Goal: Transaction & Acquisition: Book appointment/travel/reservation

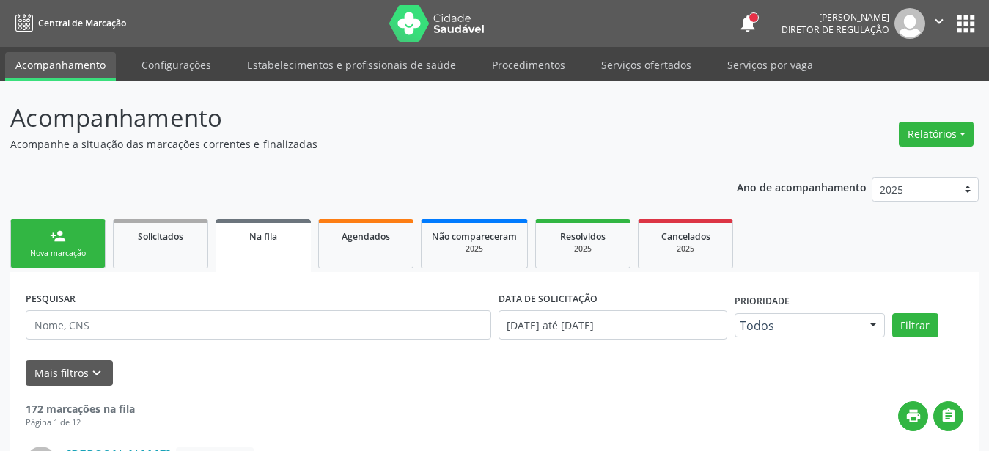
click at [957, 21] on button "apps" at bounding box center [966, 24] width 26 height 26
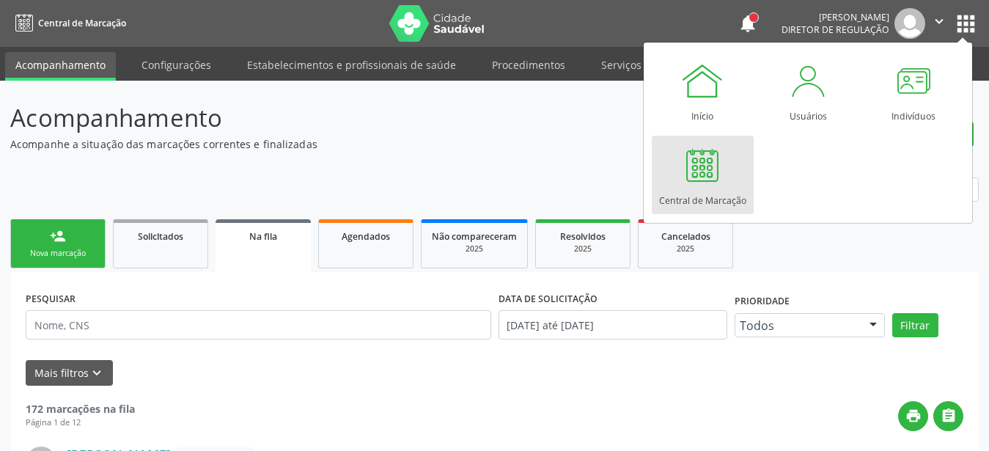
click at [713, 182] on div at bounding box center [702, 165] width 44 height 44
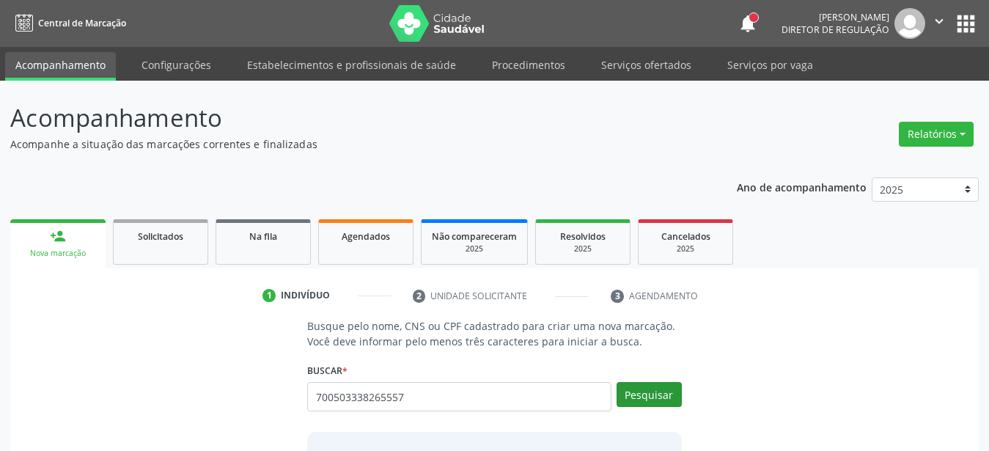
type input "700503338265557"
click at [652, 394] on button "Pesquisar" at bounding box center [649, 394] width 65 height 25
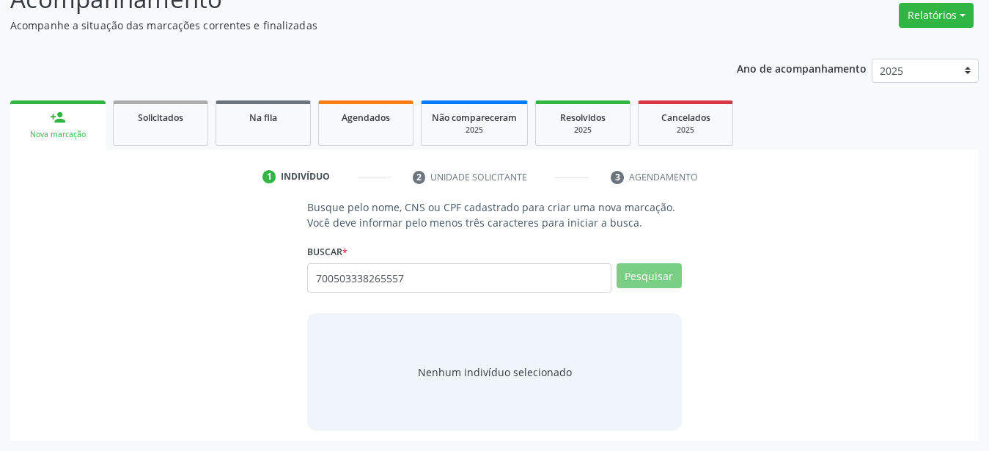
scroll to position [114, 0]
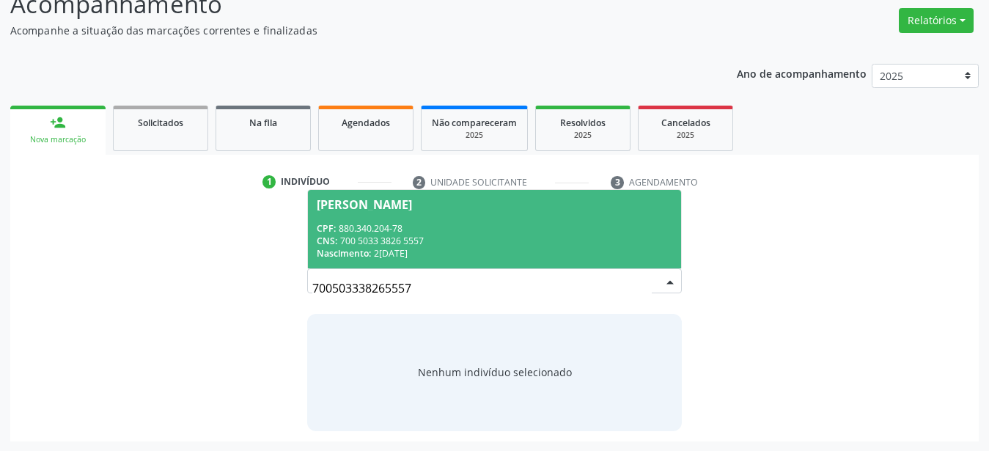
click at [498, 248] on div "Nascimento: 2[DATE]" at bounding box center [495, 253] width 356 height 12
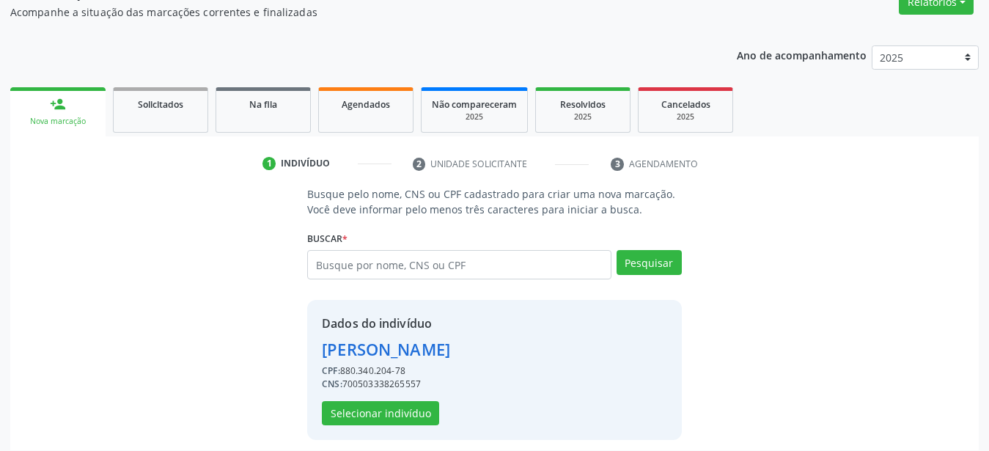
scroll to position [141, 0]
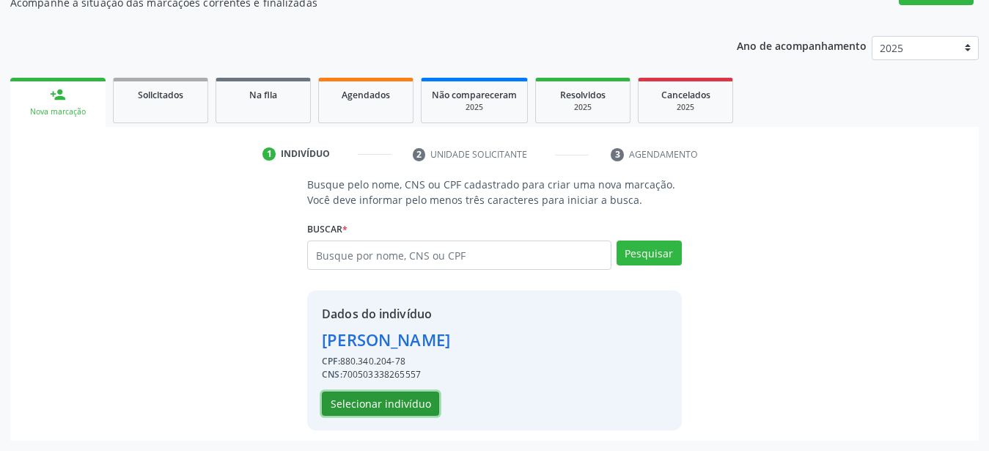
click at [405, 402] on button "Selecionar indivíduo" at bounding box center [380, 403] width 117 height 25
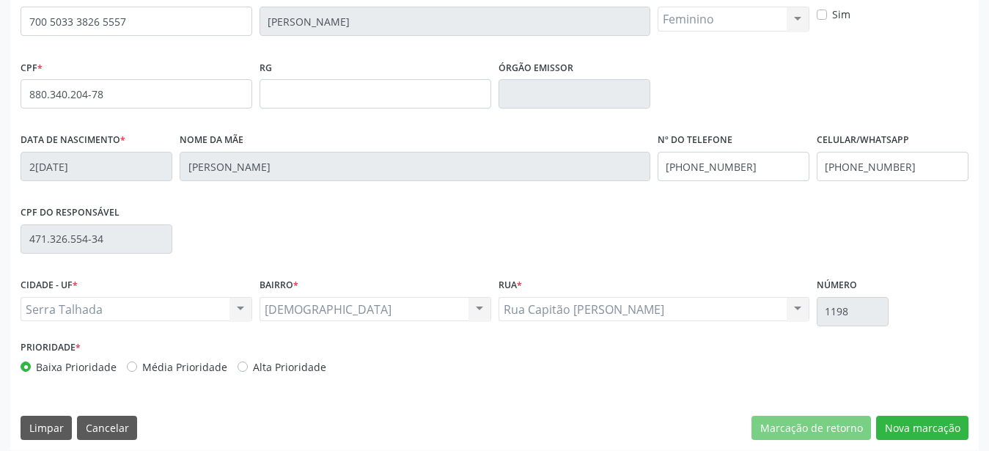
scroll to position [344, 0]
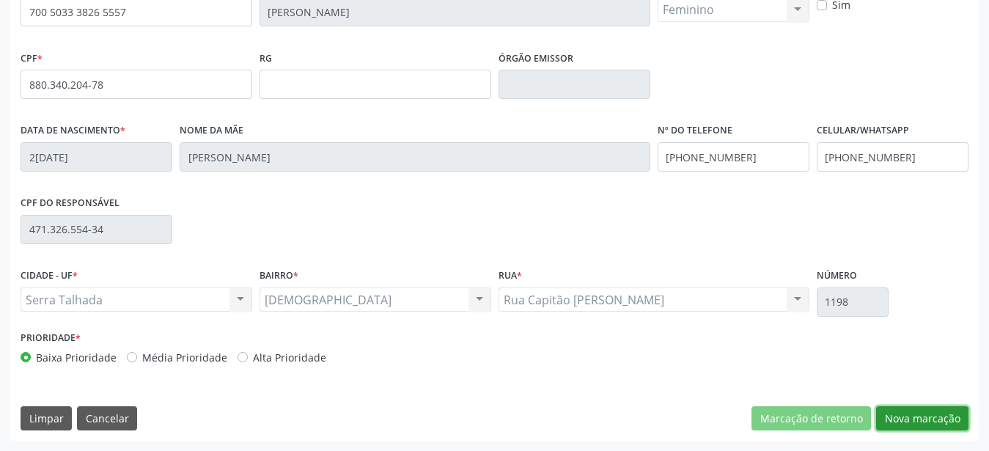
click at [933, 419] on button "Nova marcação" at bounding box center [922, 418] width 92 height 25
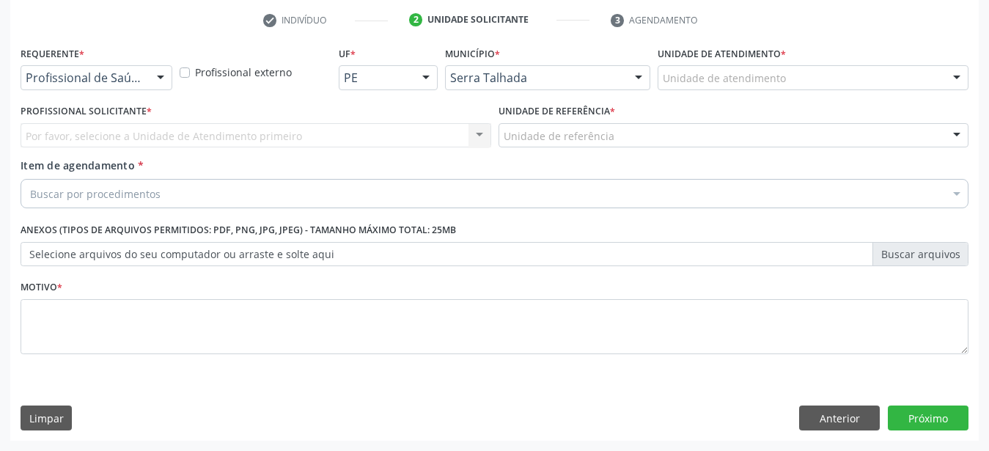
scroll to position [287, 0]
click at [148, 71] on div "Profissional de Saúde" at bounding box center [97, 77] width 152 height 25
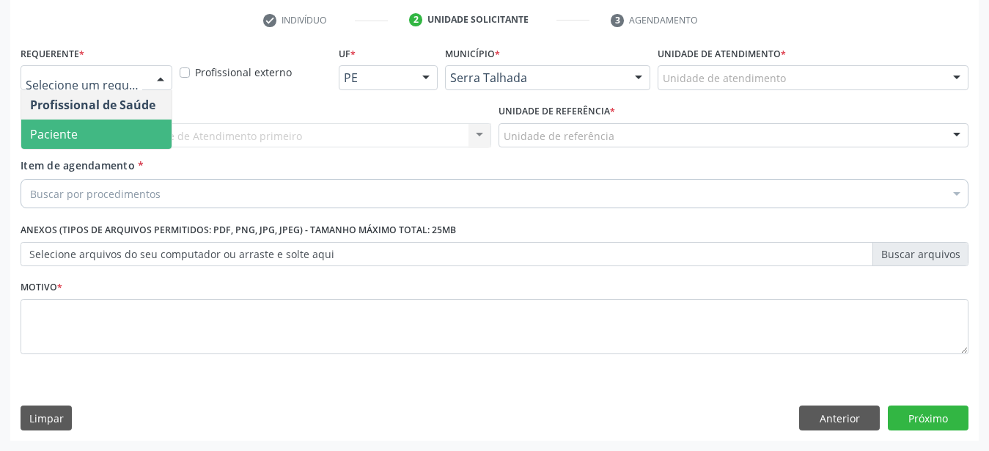
click at [115, 119] on span "Paciente" at bounding box center [96, 133] width 150 height 29
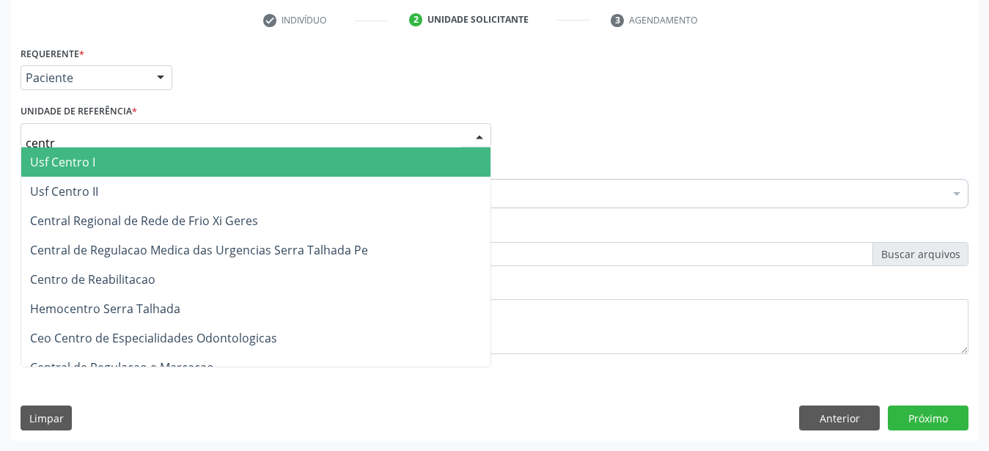
type input "centro"
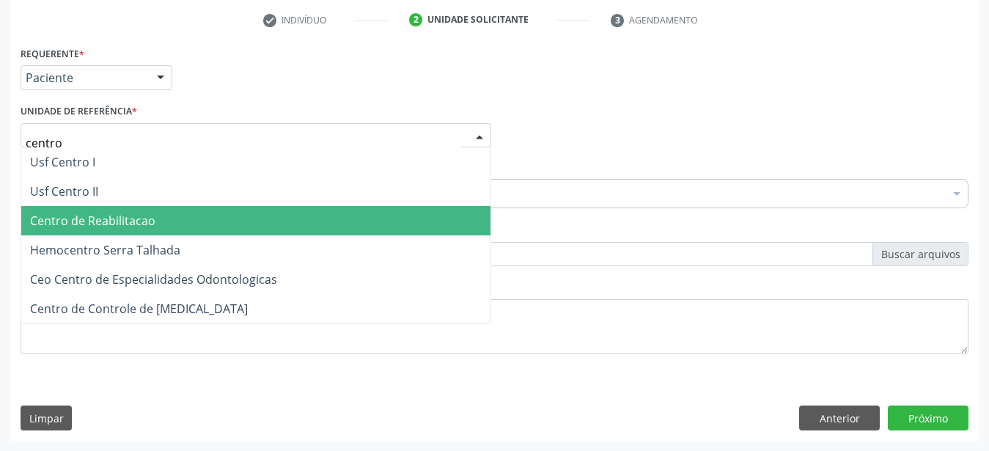
click at [119, 213] on span "Centro de Reabilitacao" at bounding box center [92, 221] width 125 height 16
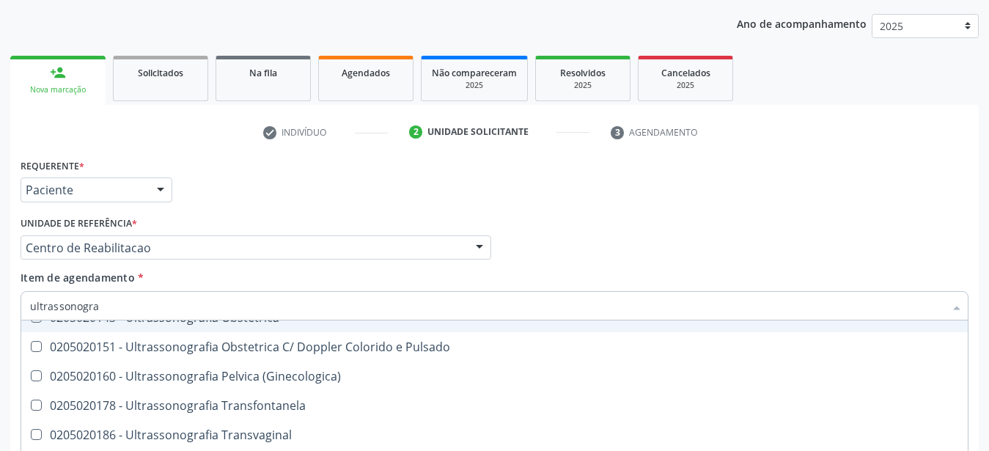
scroll to position [138, 0]
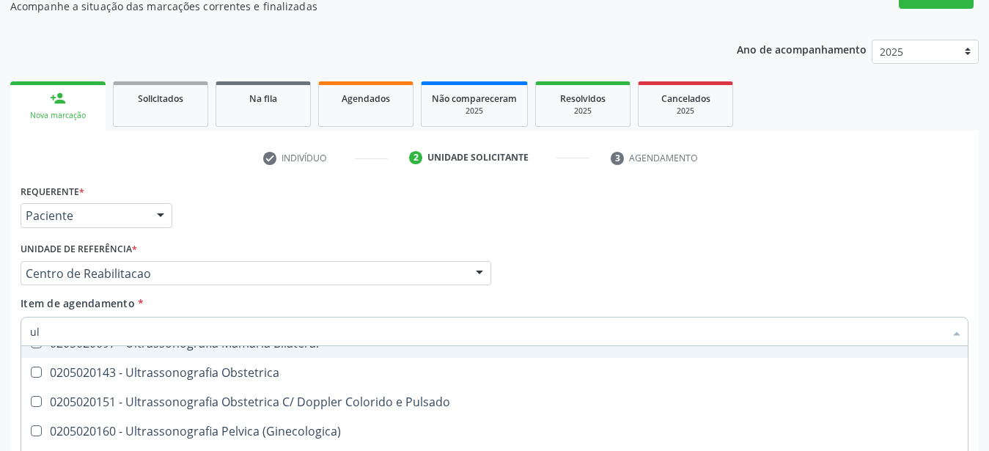
type input "u"
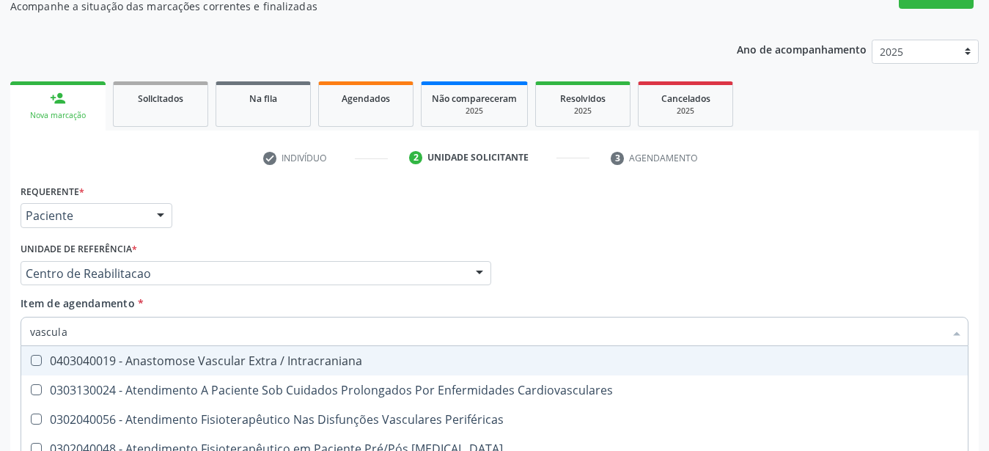
scroll to position [97, 0]
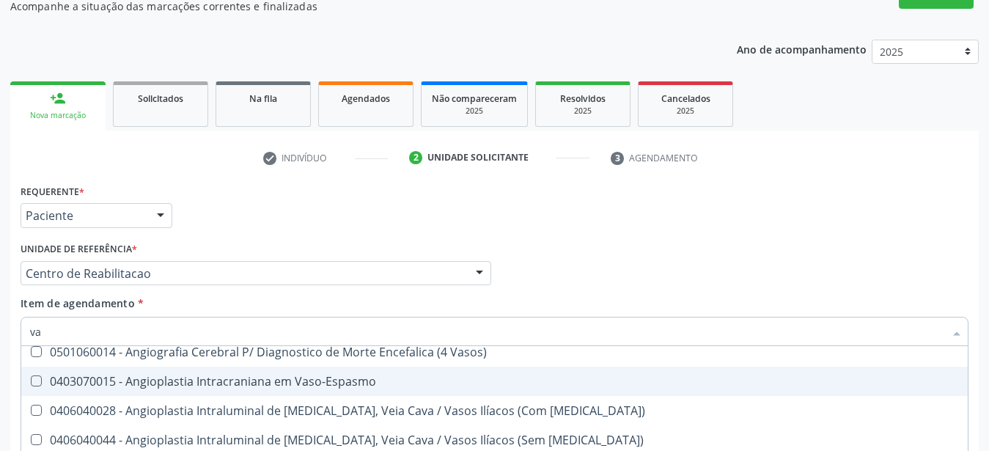
type input "v"
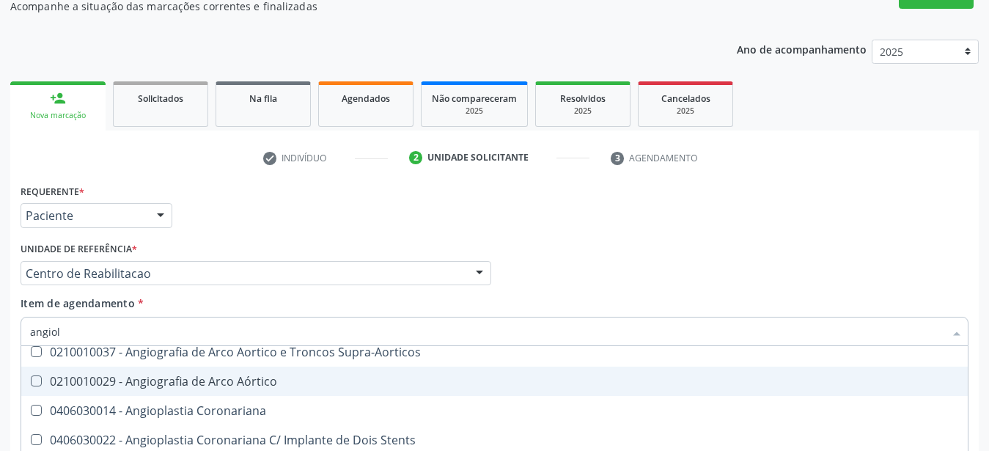
scroll to position [0, 0]
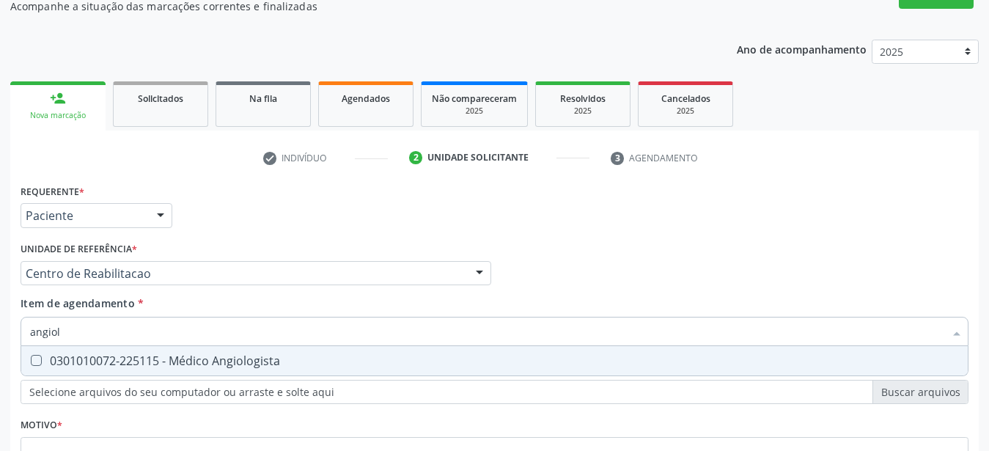
type input "angiolo"
click at [91, 369] on span "0301010072-225115 - Médico Angiologista" at bounding box center [494, 360] width 946 height 29
checkbox Angiologista "true"
click at [515, 219] on div "Requerente * Paciente Profissional de Saúde Paciente Nenhum resultado encontrad…" at bounding box center [494, 208] width 955 height 57
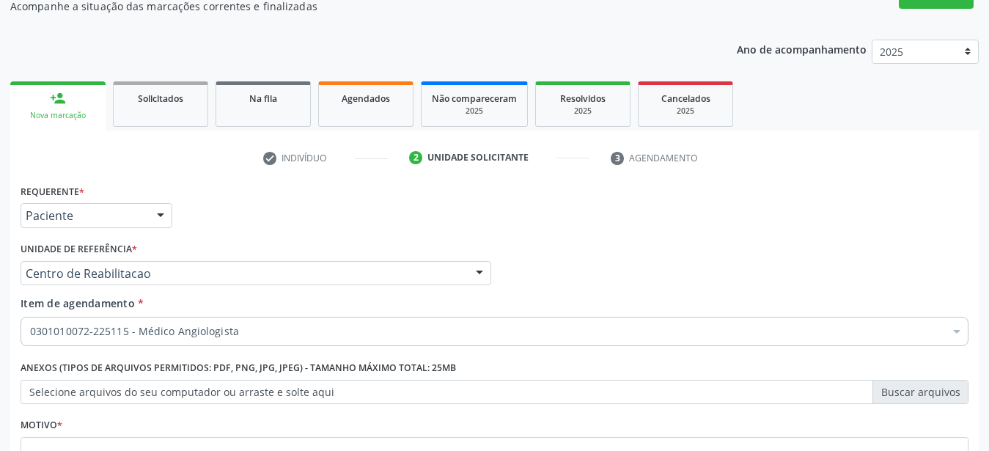
scroll to position [287, 0]
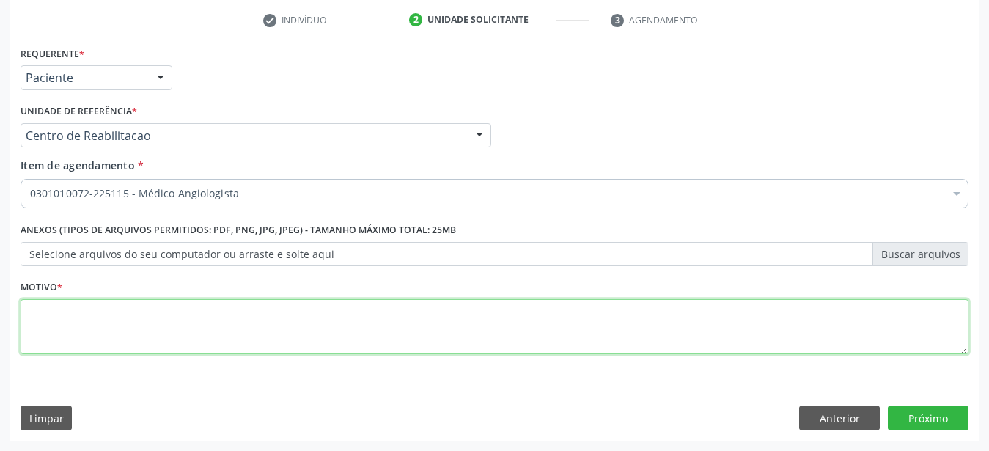
drag, startPoint x: 136, startPoint y: 309, endPoint x: 135, endPoint y: 326, distance: 17.6
click at [130, 320] on textarea at bounding box center [495, 327] width 948 height 56
type textarea "..."
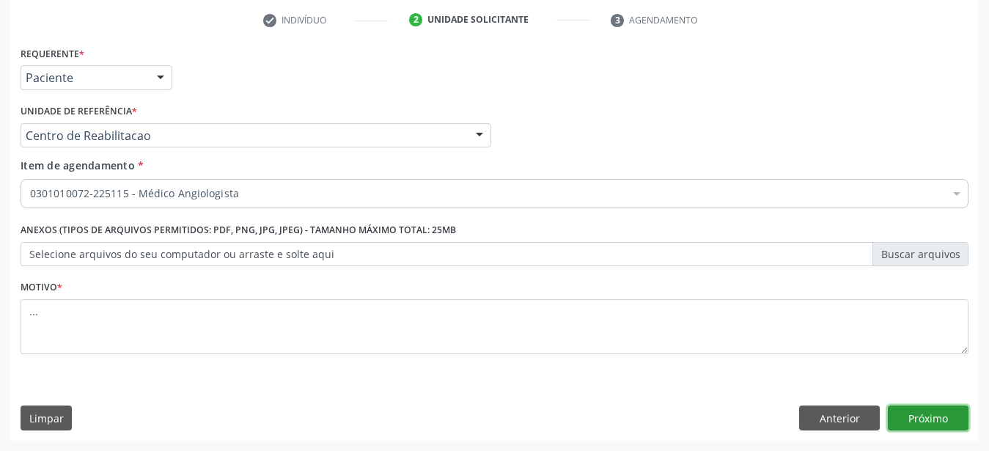
click at [938, 416] on button "Próximo" at bounding box center [928, 417] width 81 height 25
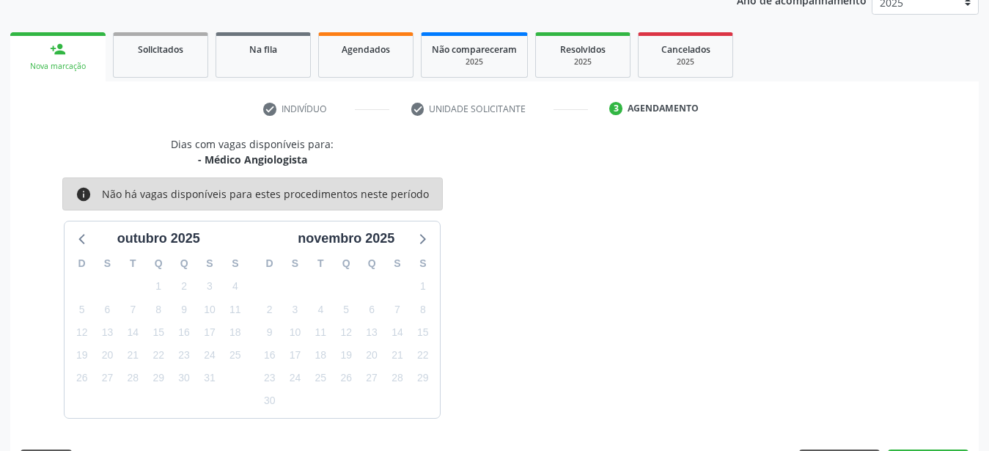
scroll to position [230, 0]
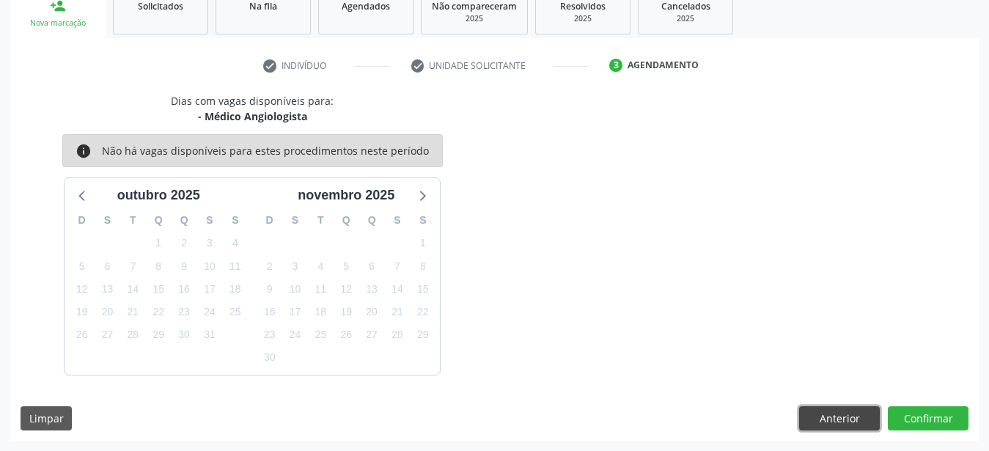
click at [856, 427] on button "Anterior" at bounding box center [839, 418] width 81 height 25
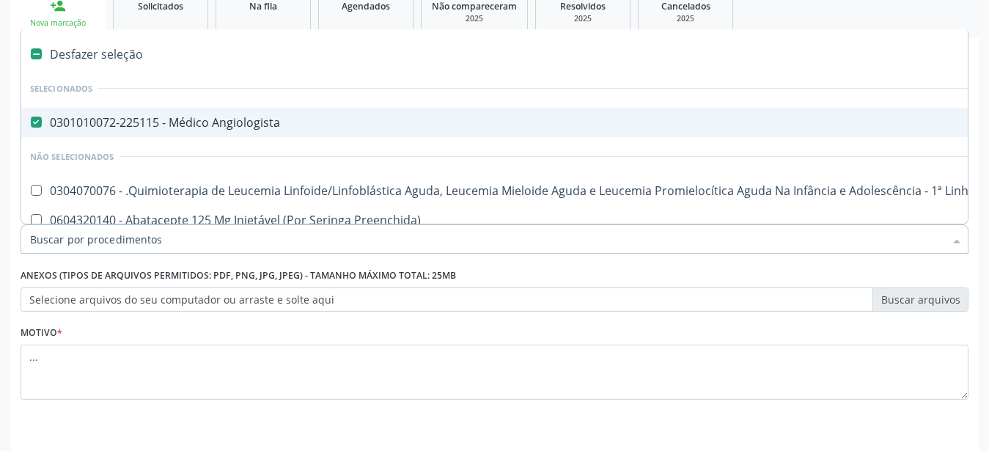
click at [32, 65] on div "Desfazer seleção" at bounding box center [600, 54] width 1159 height 29
checkbox Angiologista "false"
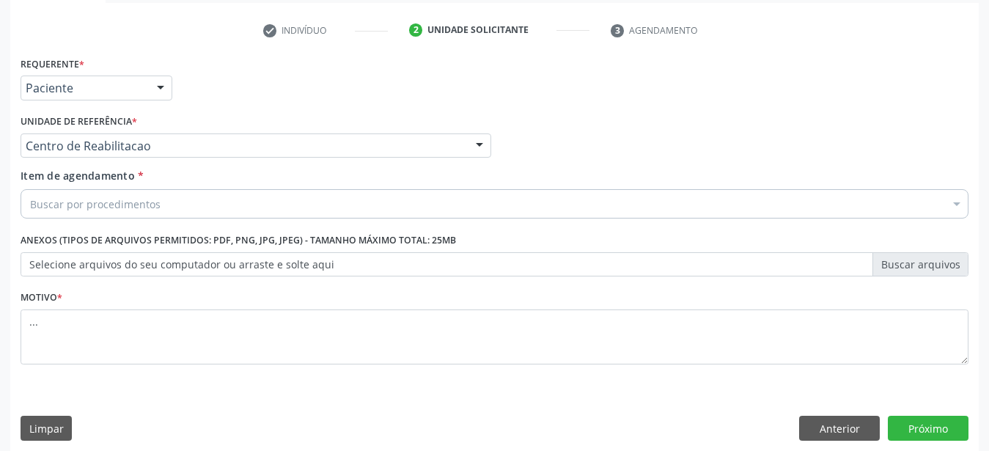
scroll to position [287, 0]
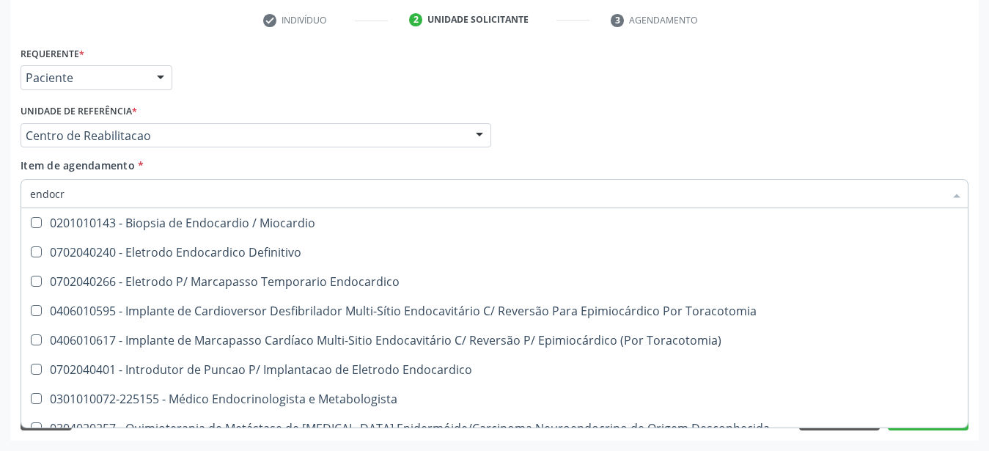
type input "endocri"
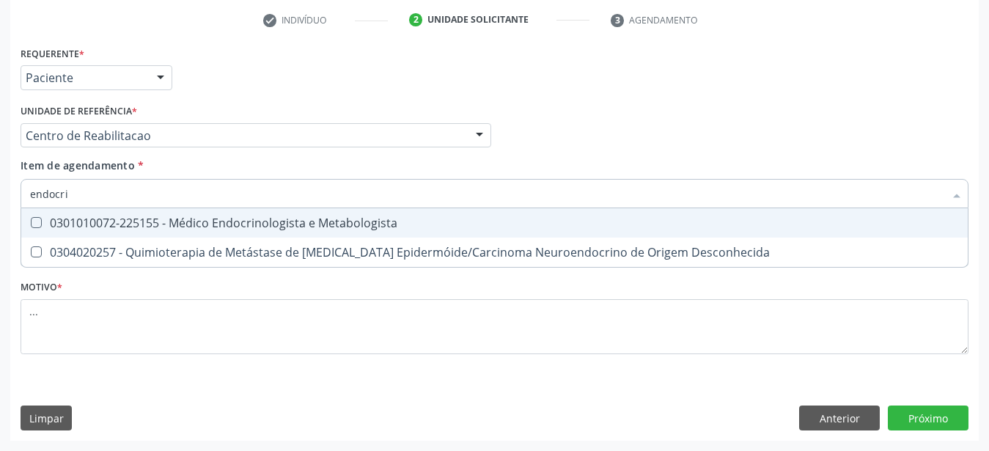
click at [305, 208] on span "0301010072-225155 - Médico Endocrinologista e Metabologista" at bounding box center [494, 222] width 946 height 29
checkbox Metabologista "true"
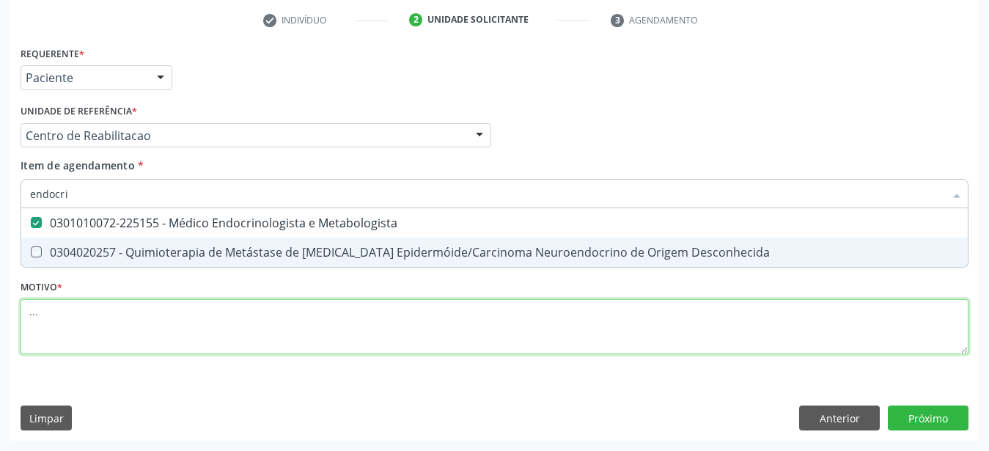
click at [174, 317] on textarea "..." at bounding box center [495, 327] width 948 height 56
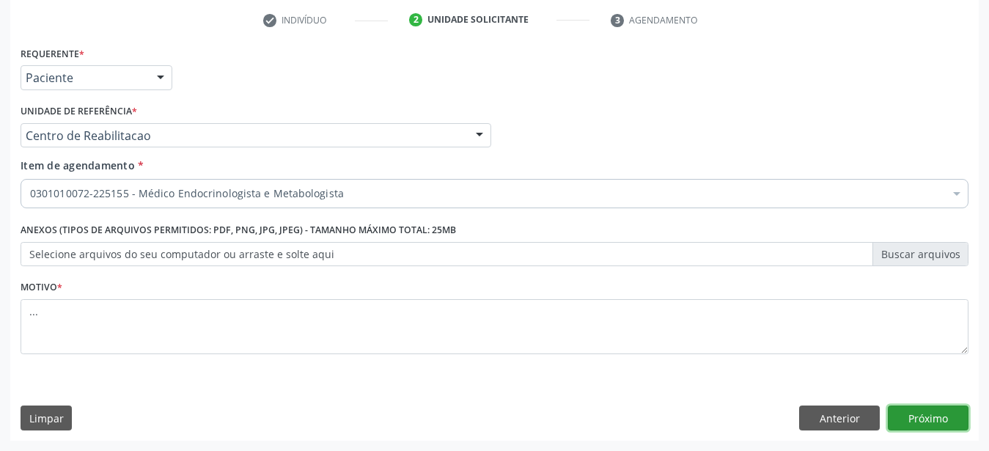
click at [942, 416] on button "Próximo" at bounding box center [928, 417] width 81 height 25
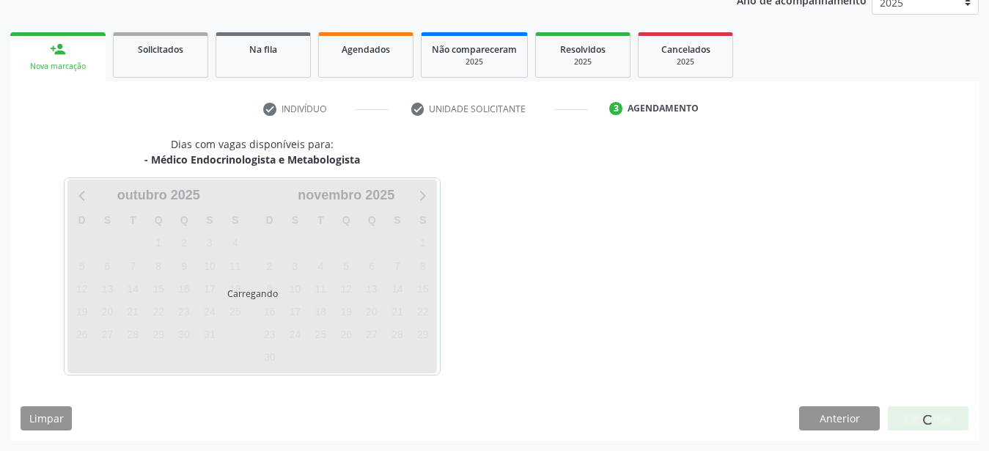
scroll to position [187, 0]
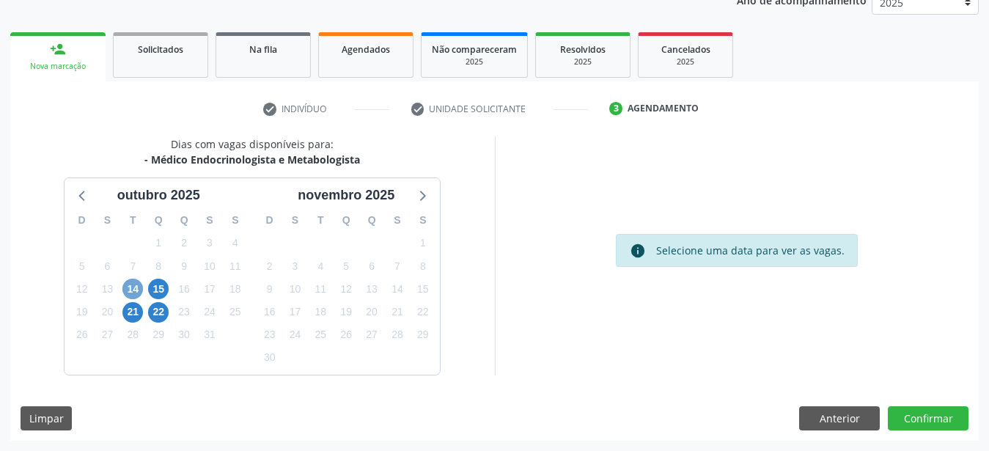
click at [137, 288] on span "14" at bounding box center [132, 289] width 21 height 21
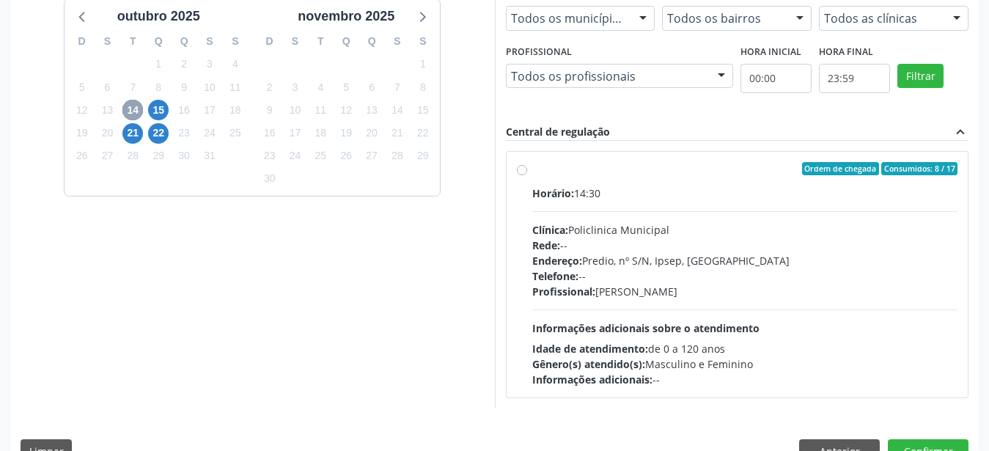
scroll to position [399, 0]
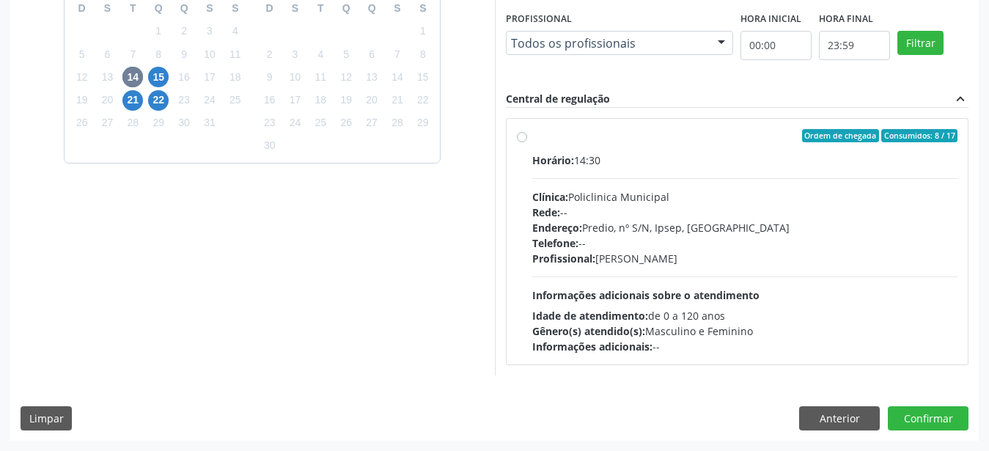
click at [532, 139] on label "Ordem de chegada Consumidos: 8 / 17 Horário: 14:30 Clínica: Policlinica Municip…" at bounding box center [745, 241] width 426 height 225
click at [526, 139] on input "Ordem de chegada Consumidos: 8 / 17 Horário: 14:30 Clínica: Policlinica Municip…" at bounding box center [522, 135] width 10 height 13
radio input "true"
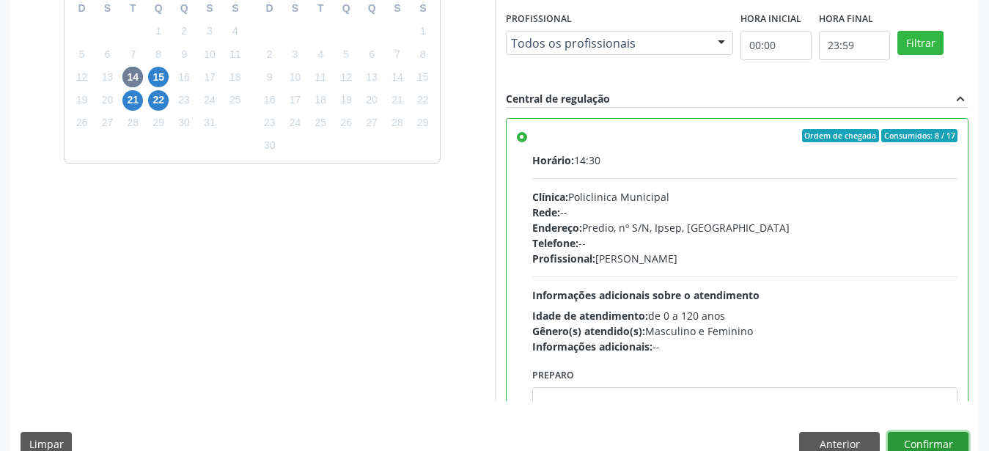
click at [947, 444] on button "Confirmar" at bounding box center [928, 444] width 81 height 25
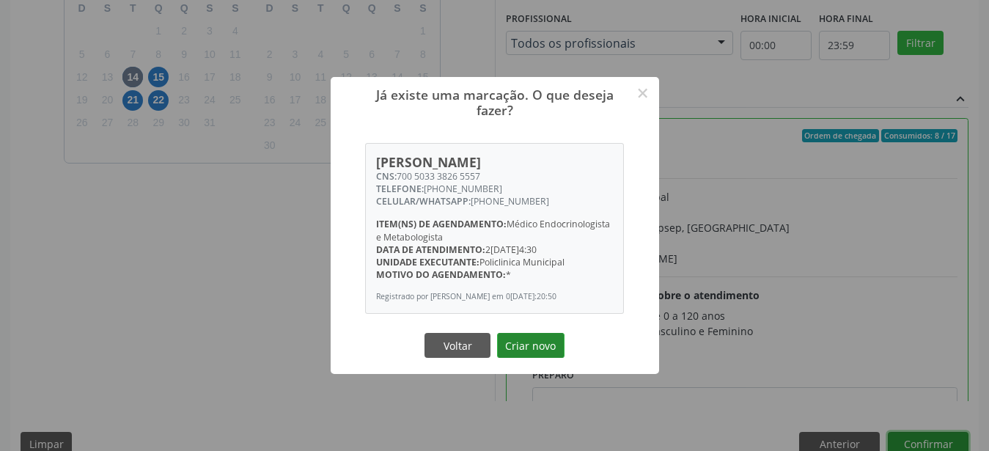
click at [530, 341] on button "Criar novo" at bounding box center [530, 345] width 67 height 25
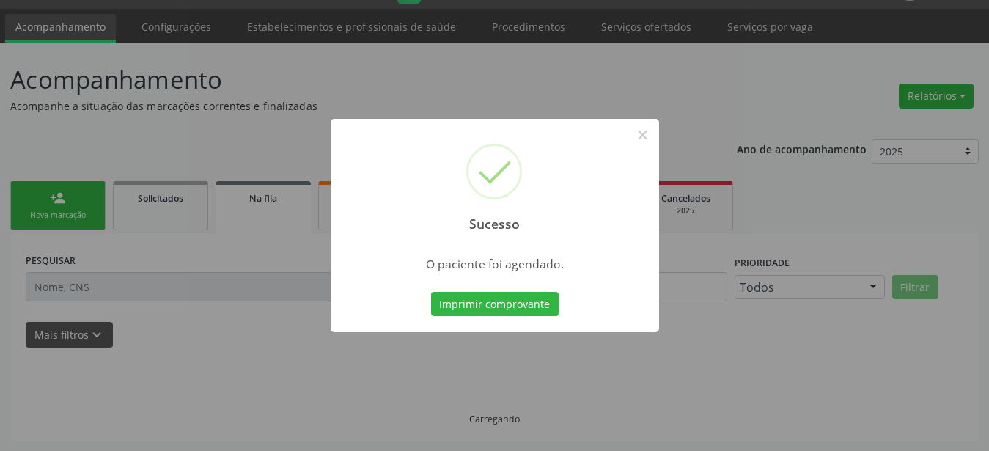
scroll to position [37, 0]
click at [479, 300] on button "Imprimir comprovante" at bounding box center [495, 304] width 128 height 25
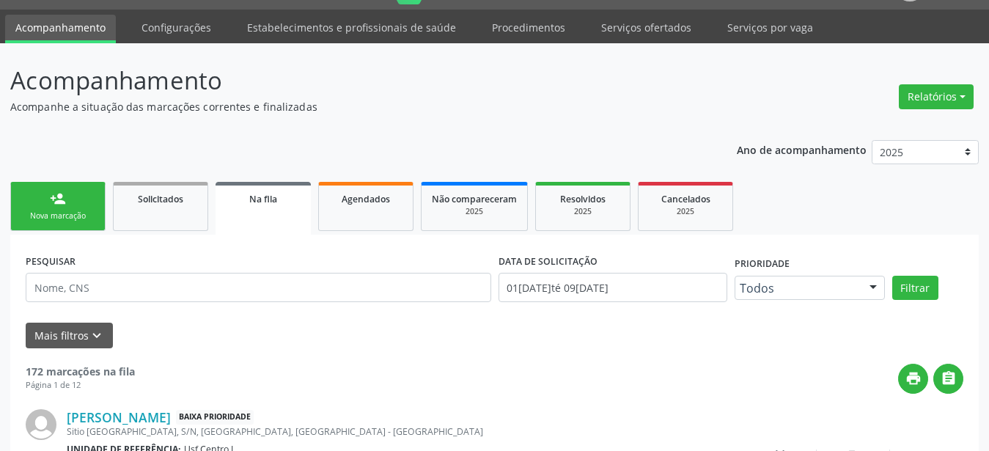
scroll to position [37, 0]
